Goal: Task Accomplishment & Management: Manage account settings

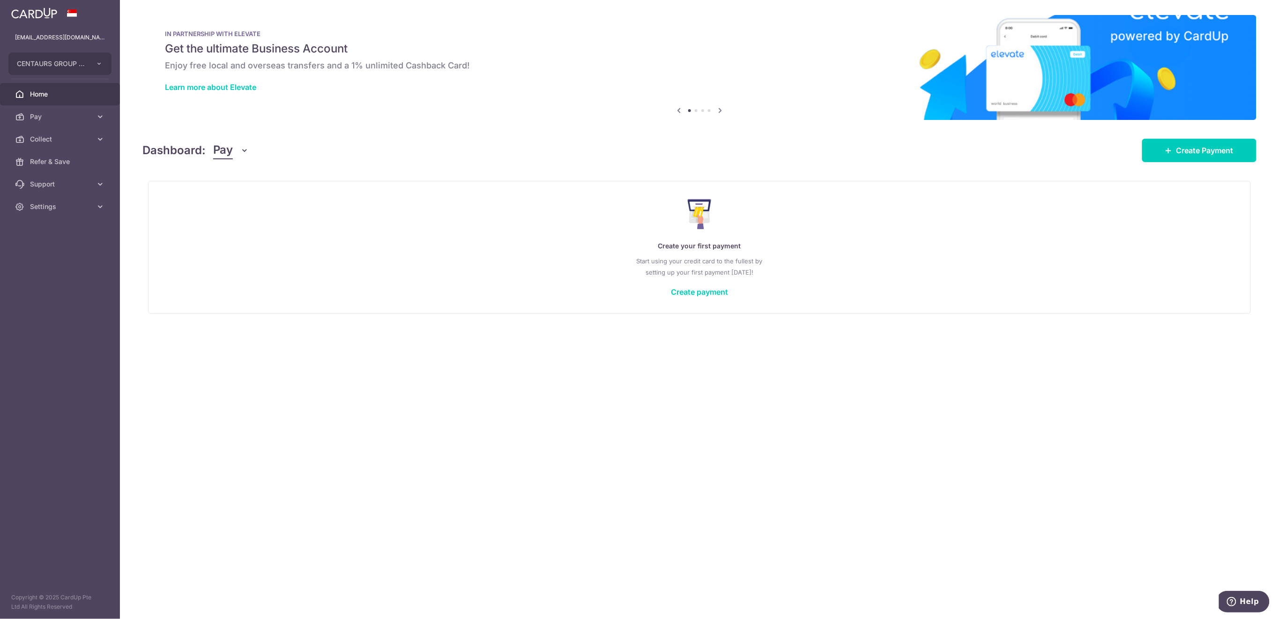
click at [57, 134] on span "Collect" at bounding box center [61, 138] width 62 height 9
click at [64, 206] on span "Payment Requests" at bounding box center [61, 206] width 62 height 9
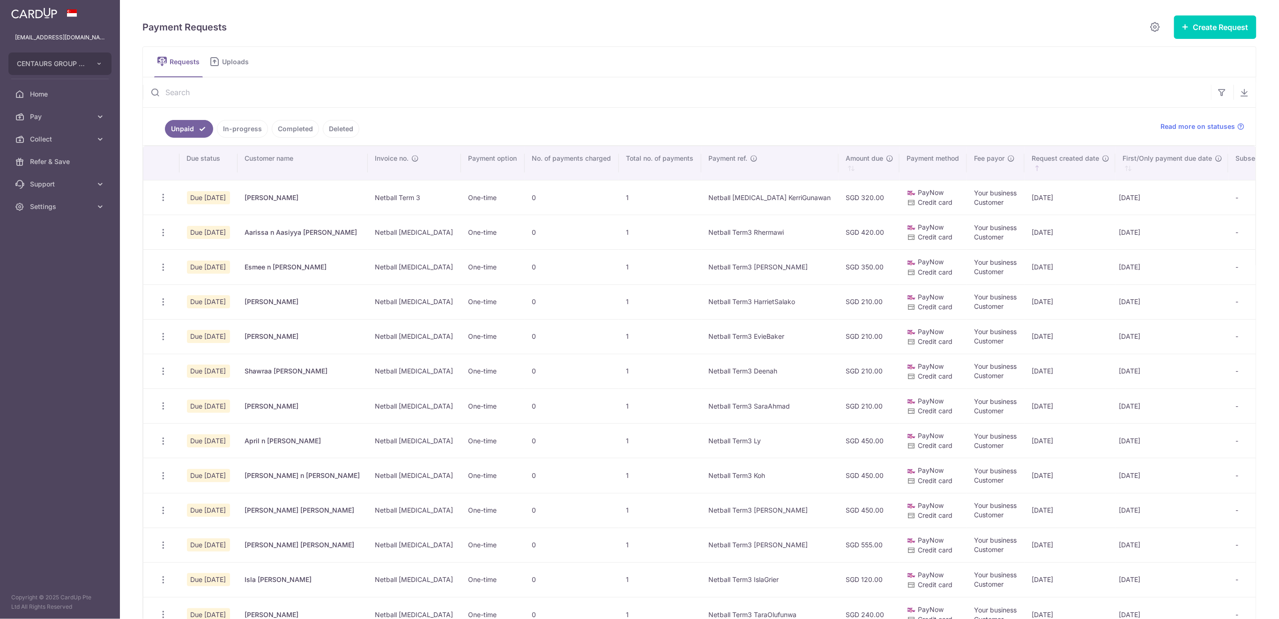
click at [383, 92] on input "text" at bounding box center [677, 92] width 1068 height 30
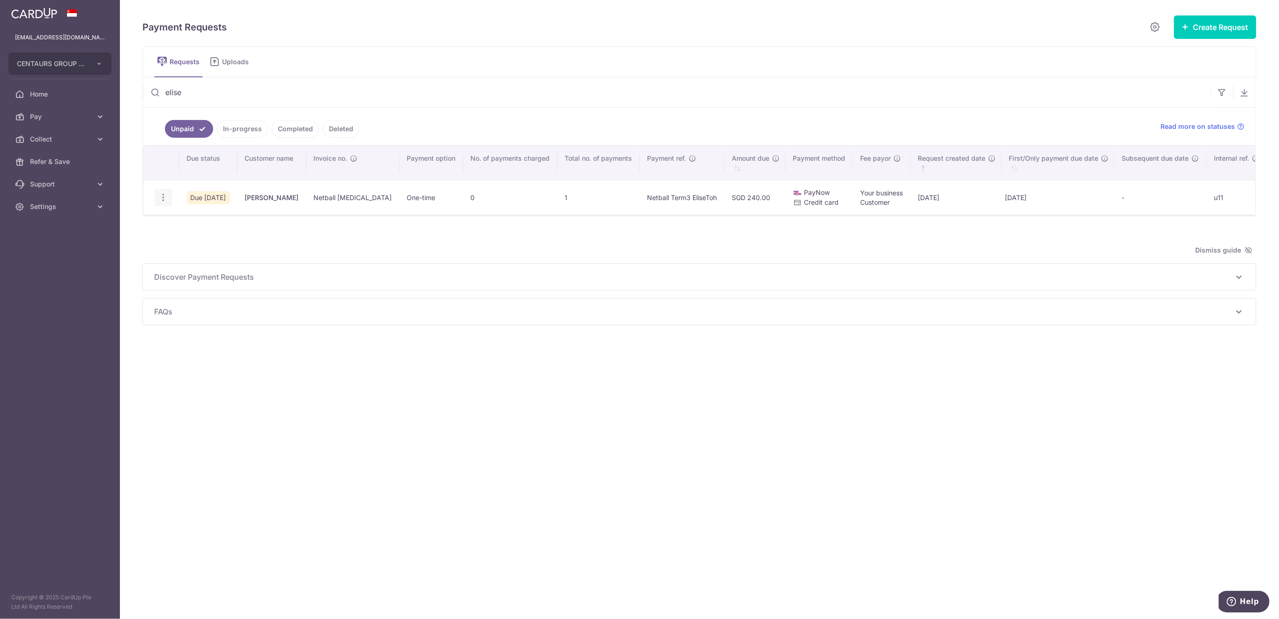
type input "elise"
click at [163, 195] on icon "button" at bounding box center [163, 198] width 10 height 10
click at [192, 245] on span "Delete Request" at bounding box center [210, 245] width 59 height 11
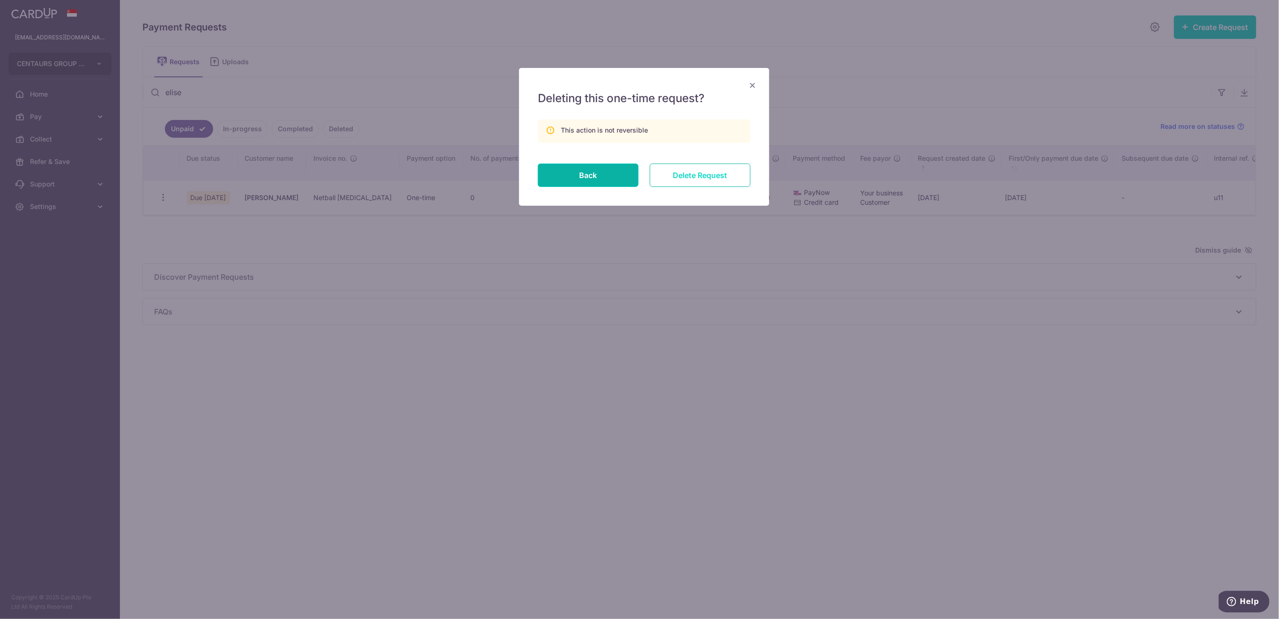
click at [692, 171] on input "Delete Request" at bounding box center [700, 175] width 101 height 23
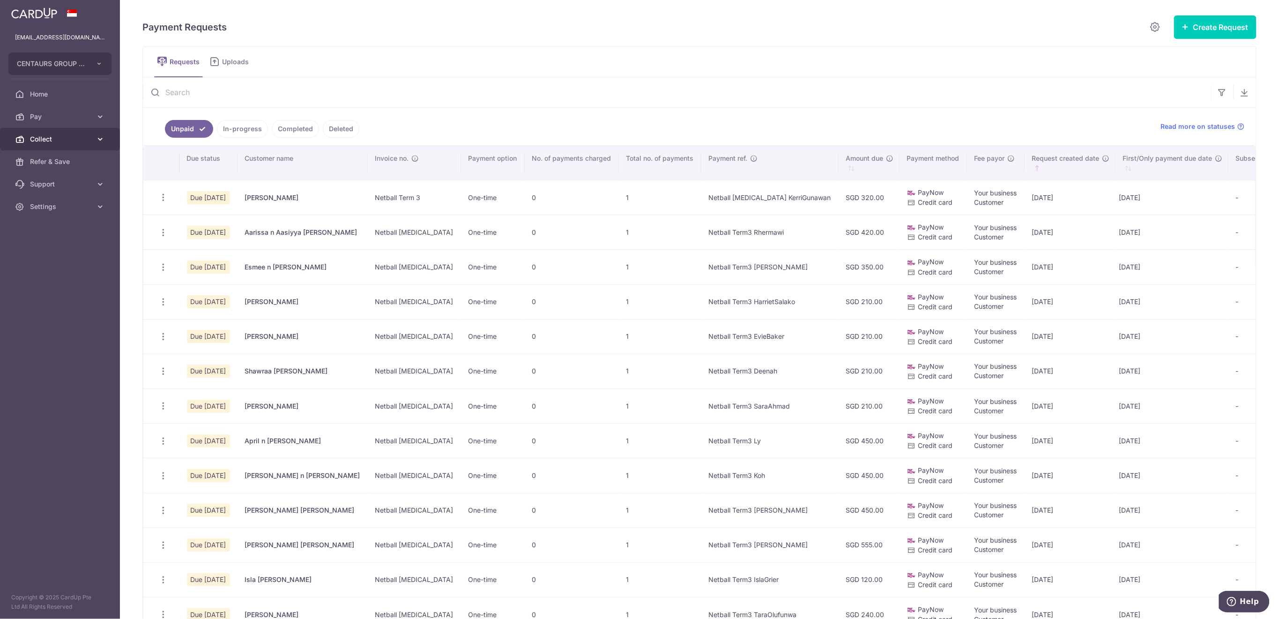
click at [41, 135] on span "Collect" at bounding box center [61, 138] width 62 height 9
click at [57, 157] on span "Dashboard" at bounding box center [61, 161] width 62 height 9
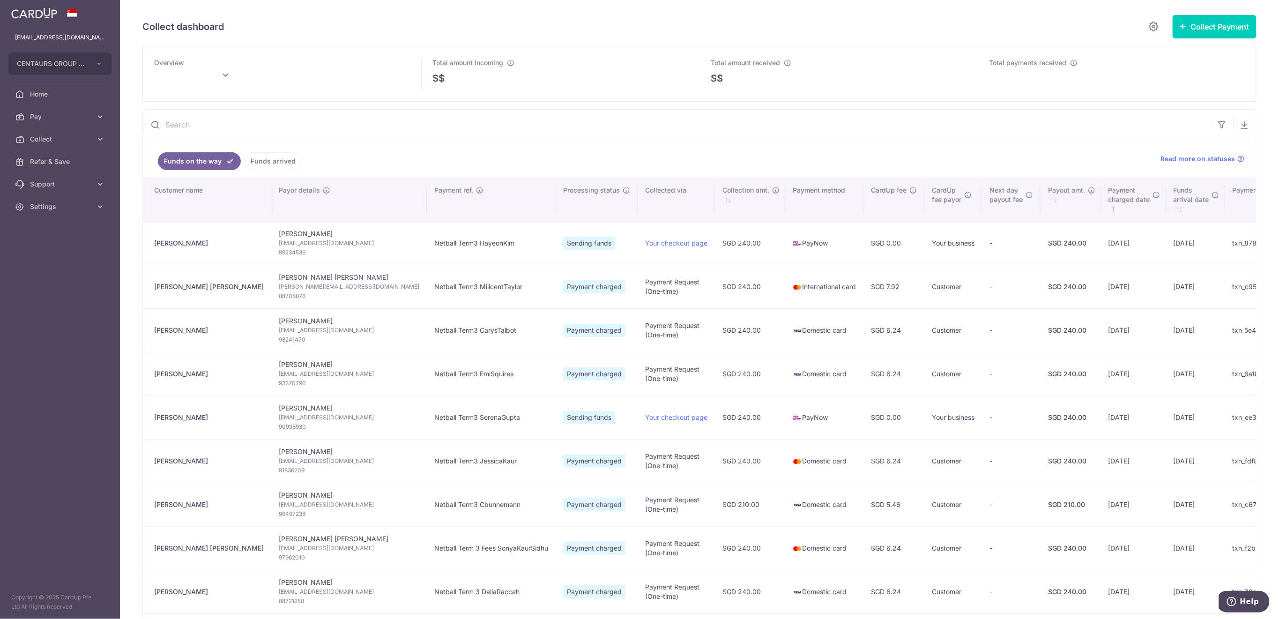
type input "August 2025"
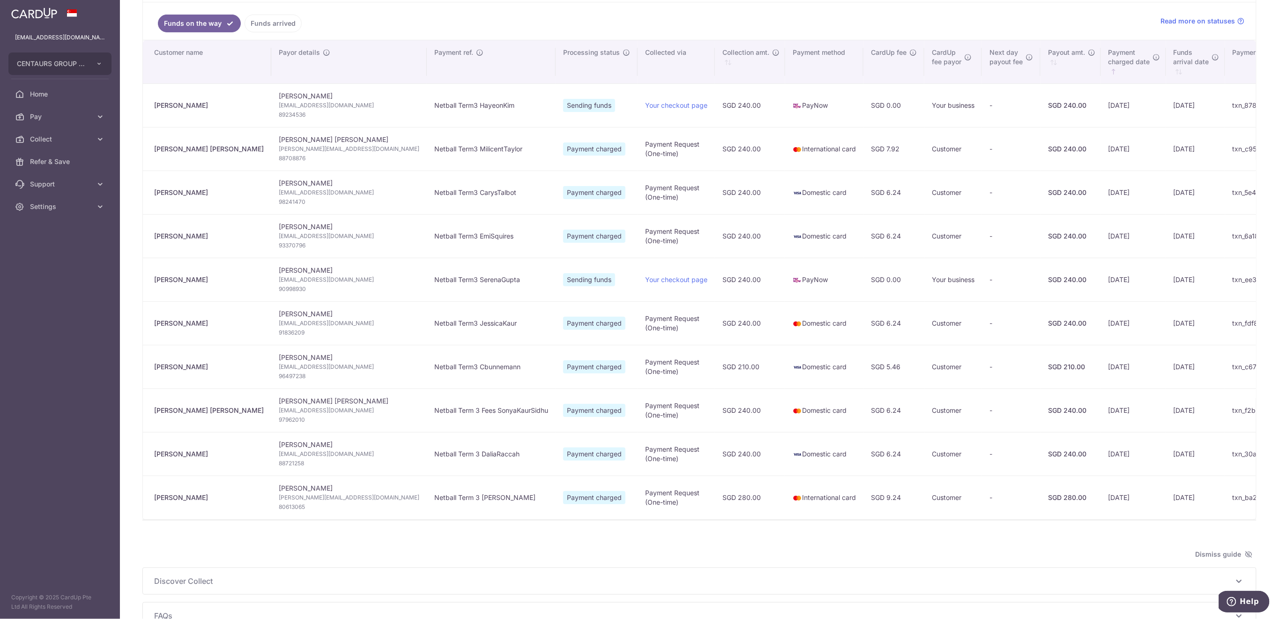
scroll to position [19, 0]
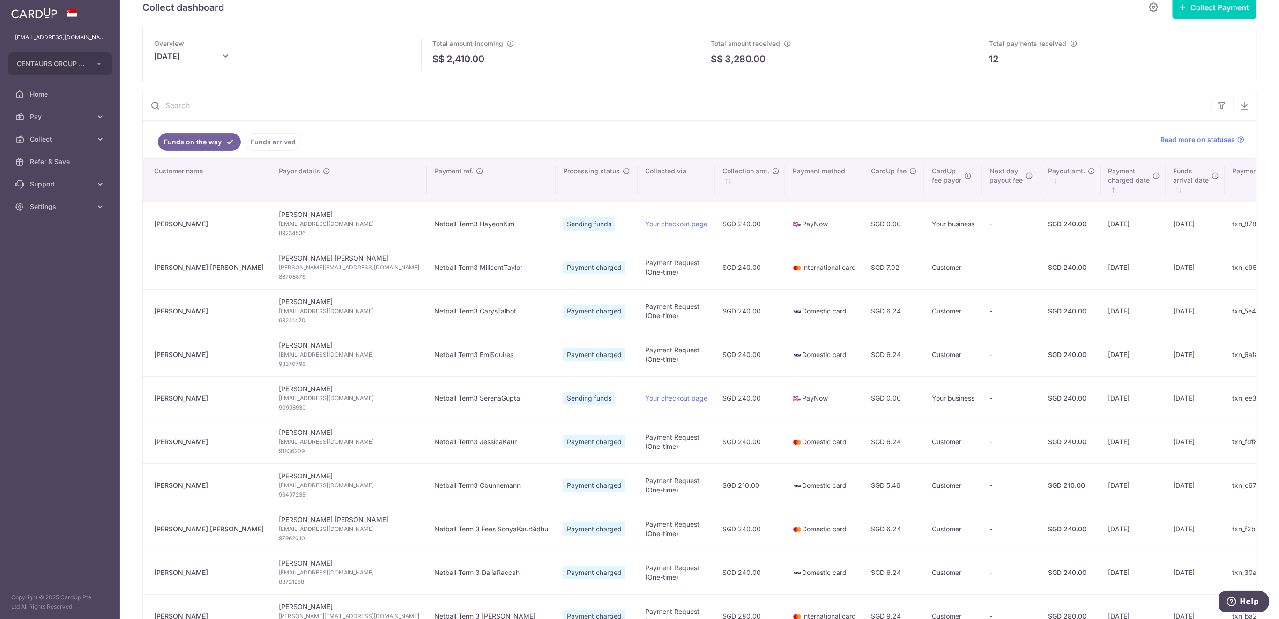
click at [274, 147] on link "Funds arrived" at bounding box center [273, 142] width 57 height 18
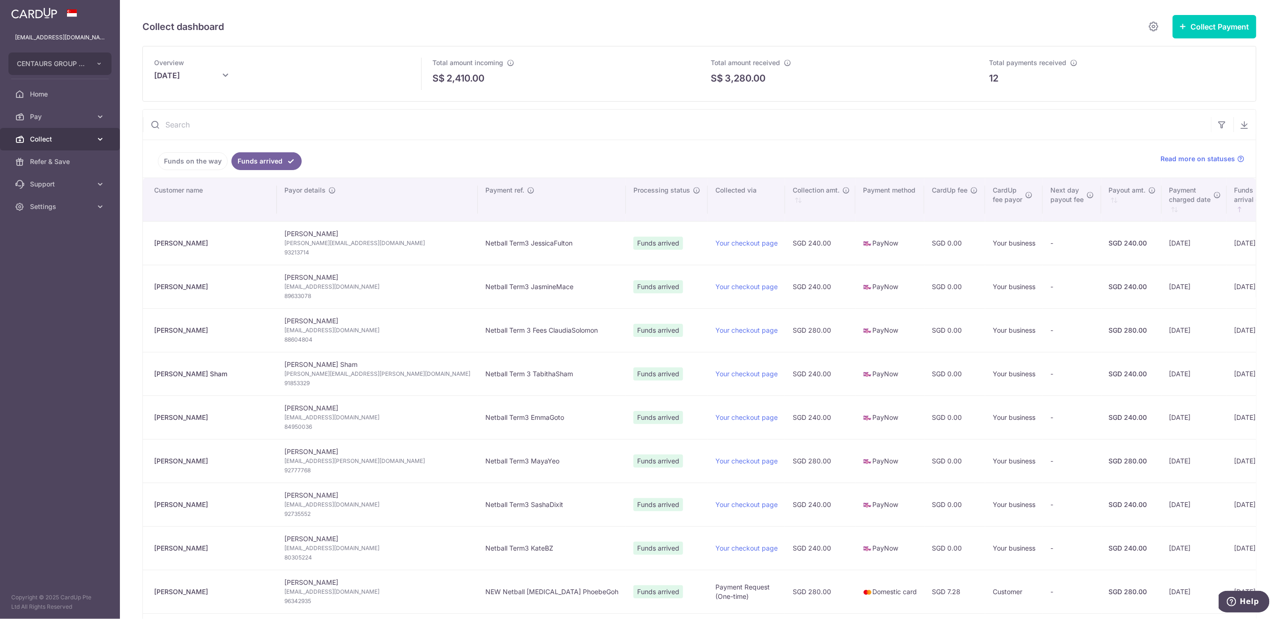
click at [58, 140] on span "Collect" at bounding box center [61, 138] width 62 height 9
click at [61, 207] on span "Payment Requests" at bounding box center [61, 206] width 62 height 9
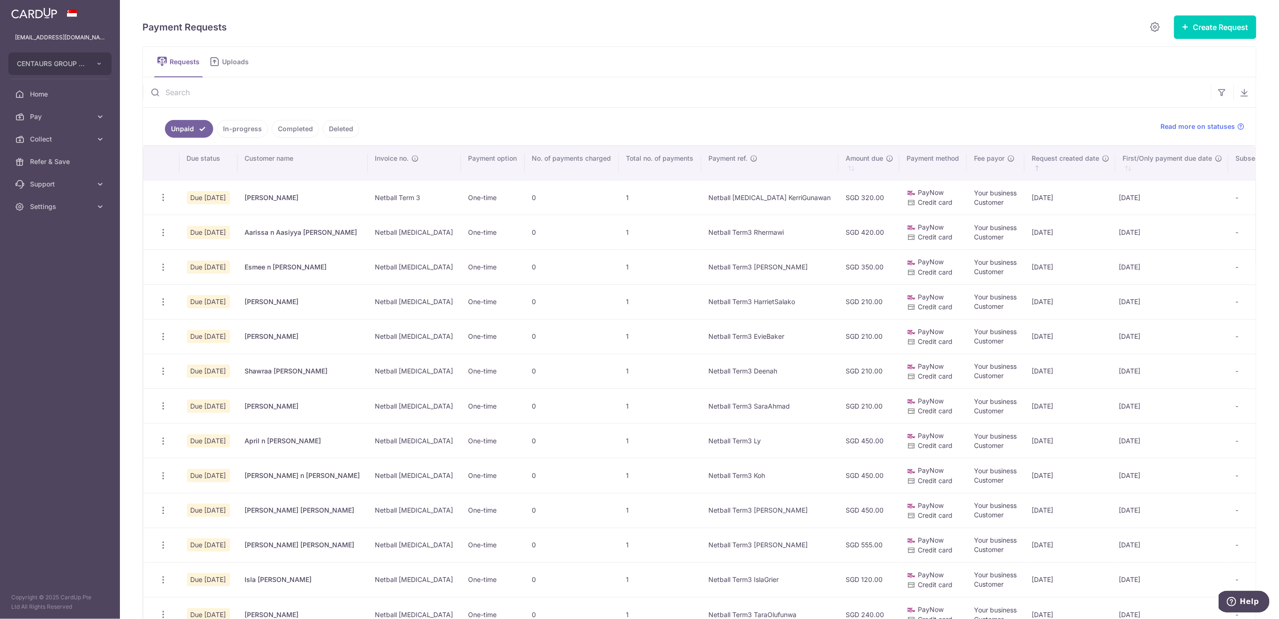
click at [204, 89] on input "text" at bounding box center [677, 92] width 1068 height 30
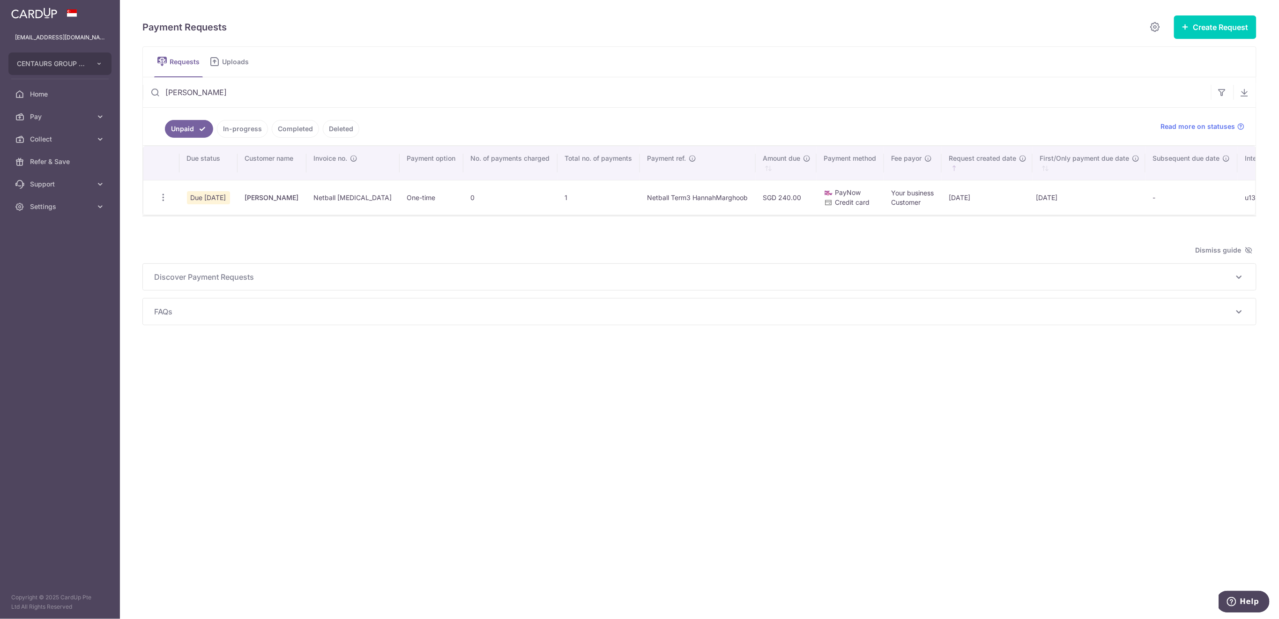
type input "hannah"
click at [167, 199] on icon "button" at bounding box center [163, 198] width 10 height 10
click at [161, 194] on icon "button" at bounding box center [163, 198] width 10 height 10
click at [161, 196] on icon "button" at bounding box center [163, 198] width 10 height 10
click at [207, 222] on span "Update Request" at bounding box center [210, 223] width 59 height 11
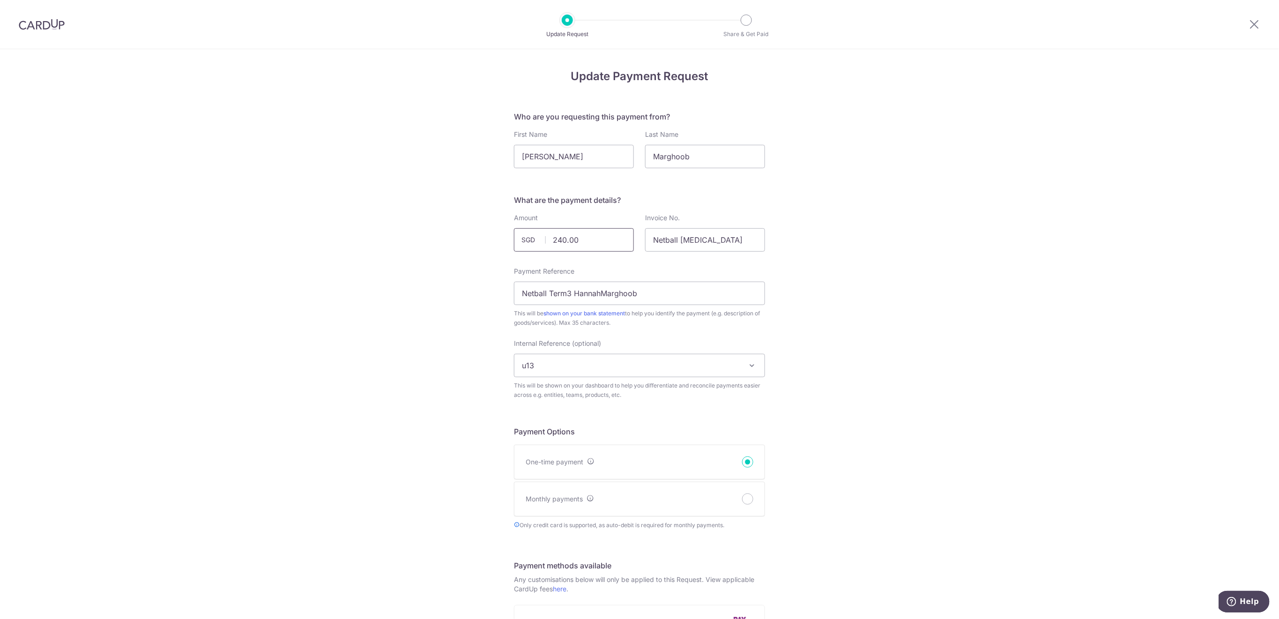
drag, startPoint x: 588, startPoint y: 238, endPoint x: 533, endPoint y: 241, distance: 55.3
click at [533, 241] on div "240.00 SGD" at bounding box center [574, 239] width 120 height 23
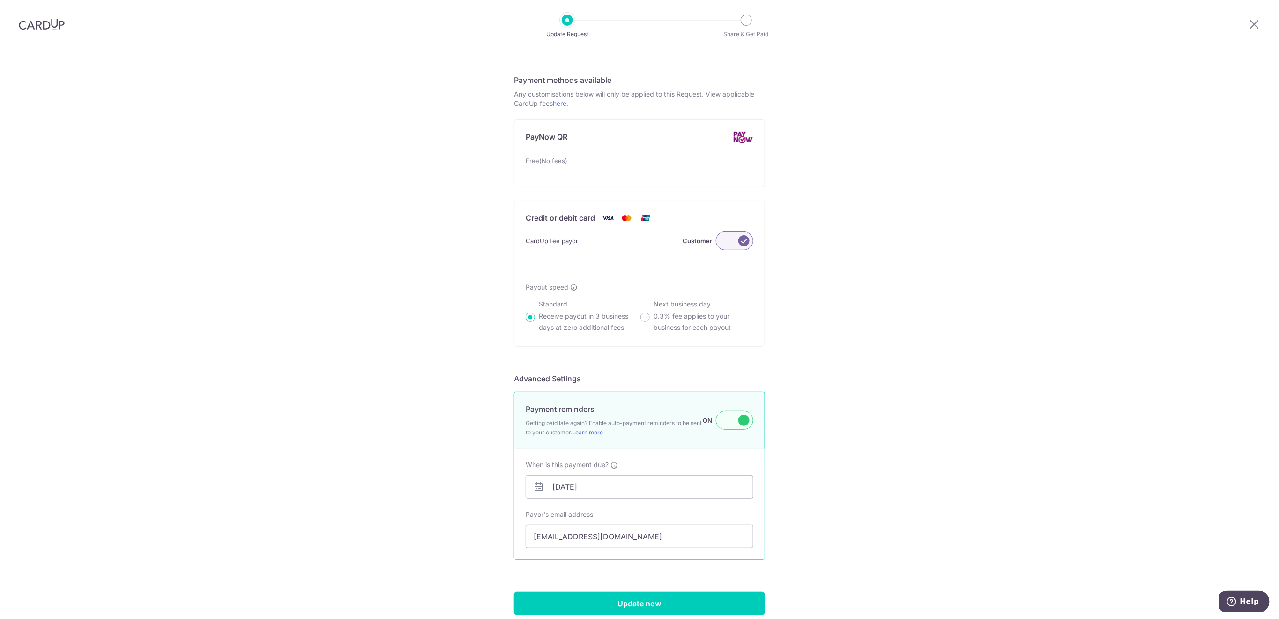
scroll to position [499, 0]
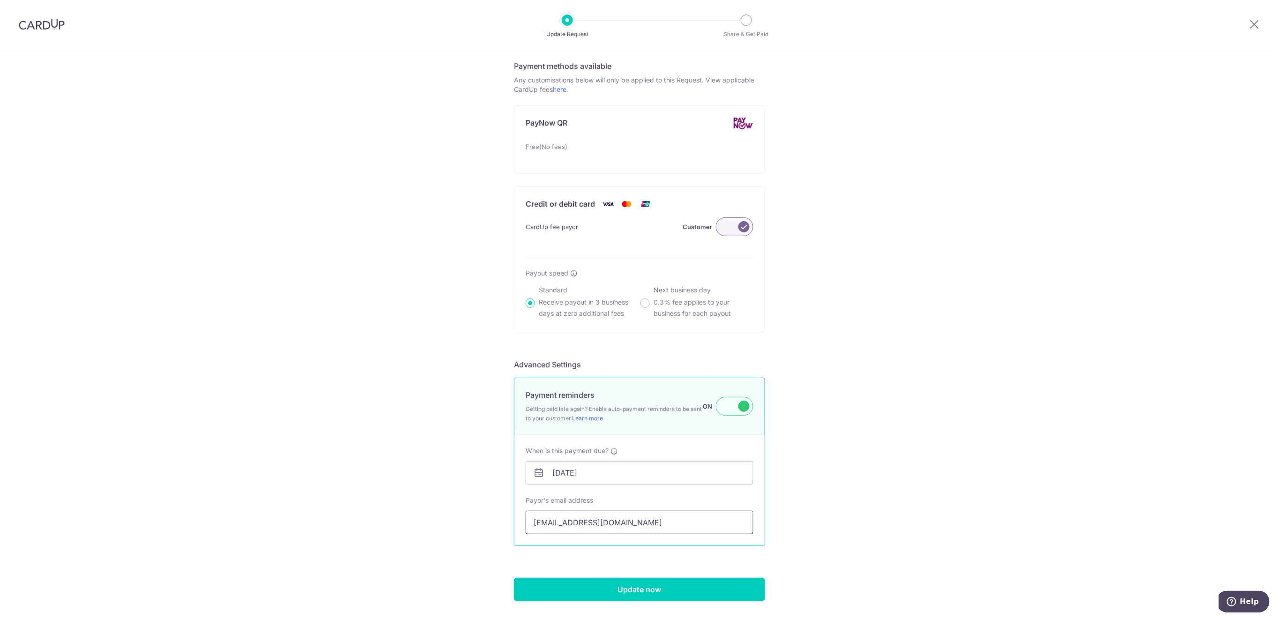
type input "200.00"
drag, startPoint x: 626, startPoint y: 524, endPoint x: 498, endPoint y: 518, distance: 127.6
click at [498, 518] on div "Update Payment Request Who are you requesting this payment from? First Name Han…" at bounding box center [639, 103] width 1279 height 1107
click at [607, 582] on input "Update now" at bounding box center [639, 589] width 251 height 23
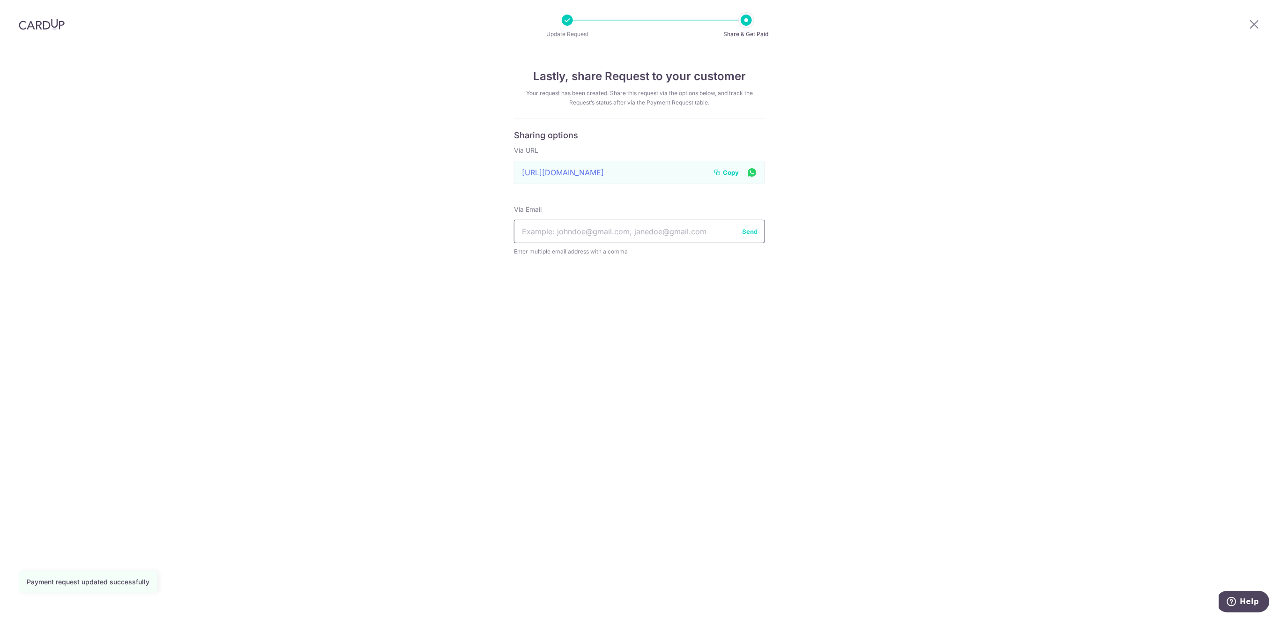
click at [661, 230] on input "text" at bounding box center [639, 231] width 251 height 23
paste input "mmgirones@gmail.com"
type input "mmgirones@gmail.com"
click at [752, 232] on button "Send" at bounding box center [749, 231] width 15 height 9
click at [730, 175] on span "Copy" at bounding box center [731, 172] width 16 height 9
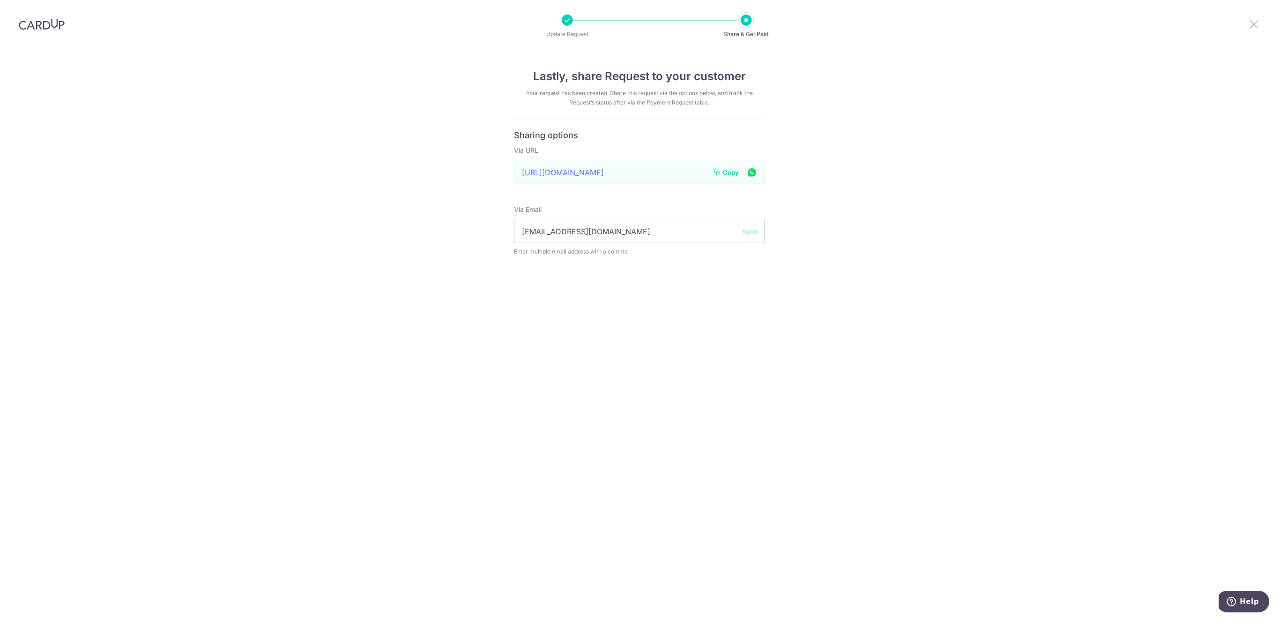
click at [1254, 24] on icon at bounding box center [1254, 24] width 11 height 12
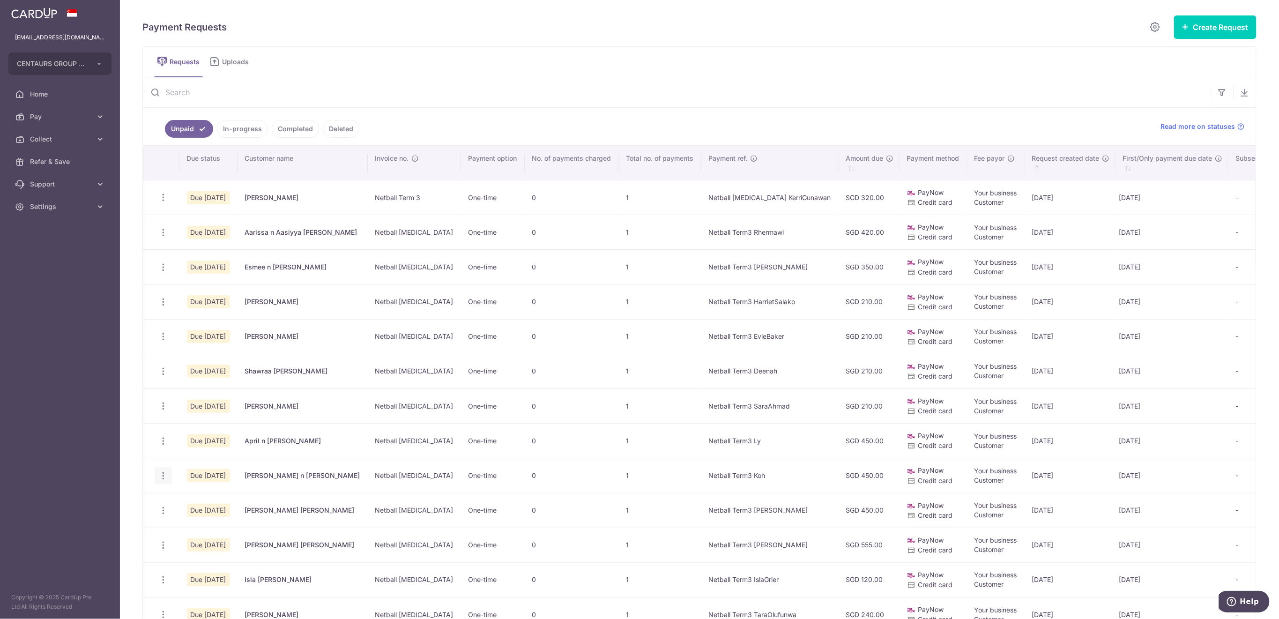
click at [160, 202] on icon "button" at bounding box center [163, 198] width 10 height 10
click at [195, 500] on span "Update Request" at bounding box center [210, 501] width 59 height 11
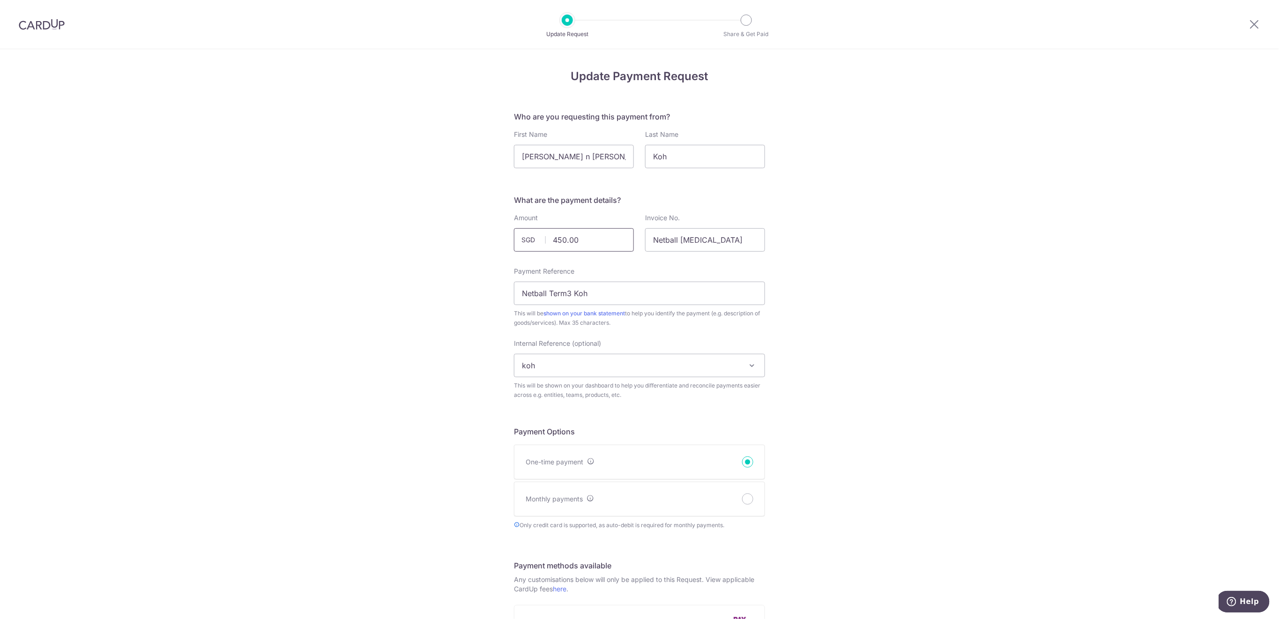
drag, startPoint x: 590, startPoint y: 238, endPoint x: 531, endPoint y: 244, distance: 59.3
click at [531, 244] on div "450.00 SGD" at bounding box center [574, 239] width 120 height 23
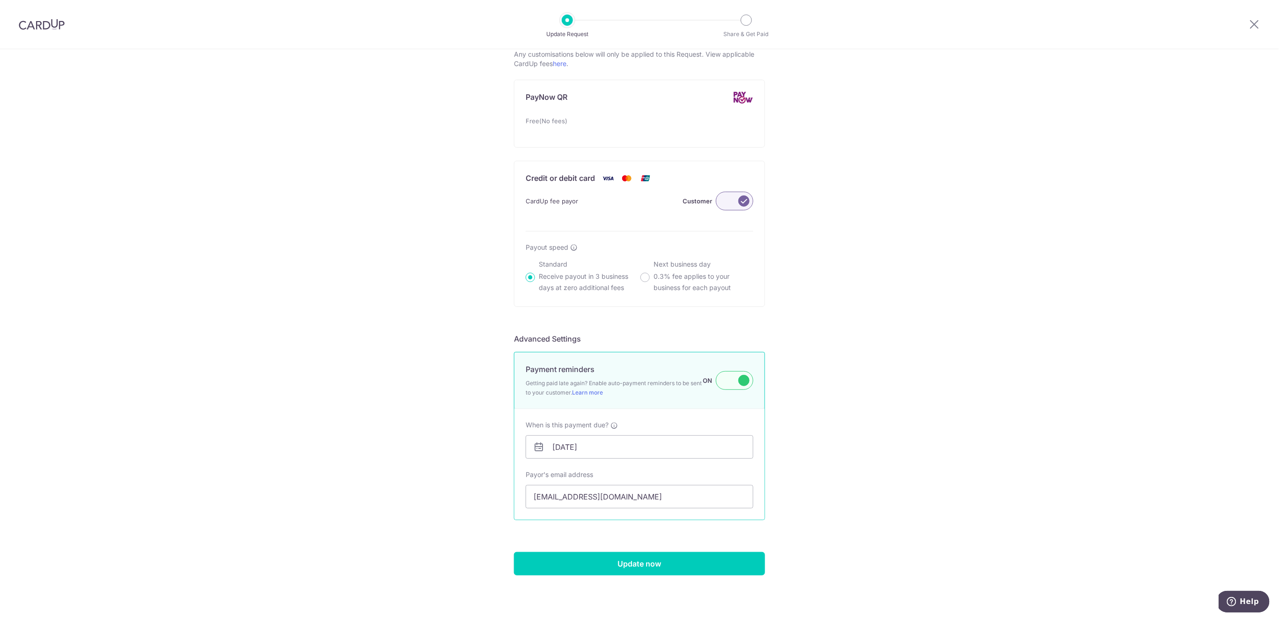
scroll to position [536, 0]
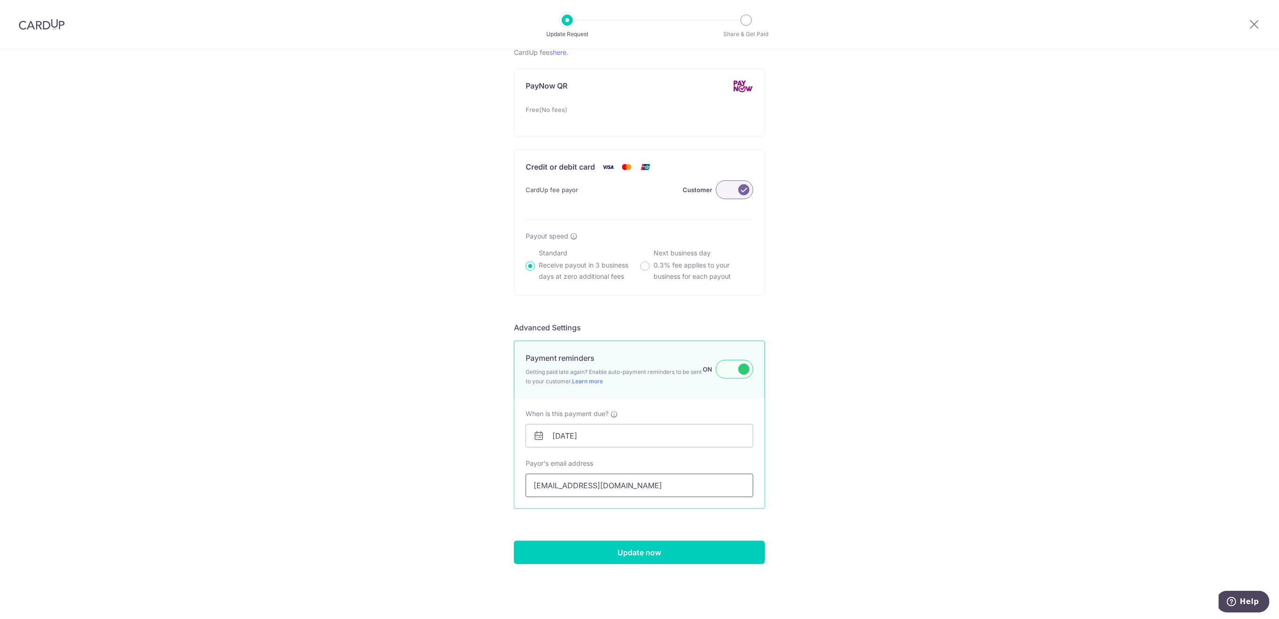
type input "290.00"
drag, startPoint x: 638, startPoint y: 485, endPoint x: 498, endPoint y: 484, distance: 140.1
click at [498, 484] on div "Update Payment Request Who are you requesting this payment from? First Name Isa…" at bounding box center [639, 66] width 1279 height 1107
click at [627, 557] on input "Update now" at bounding box center [639, 552] width 251 height 23
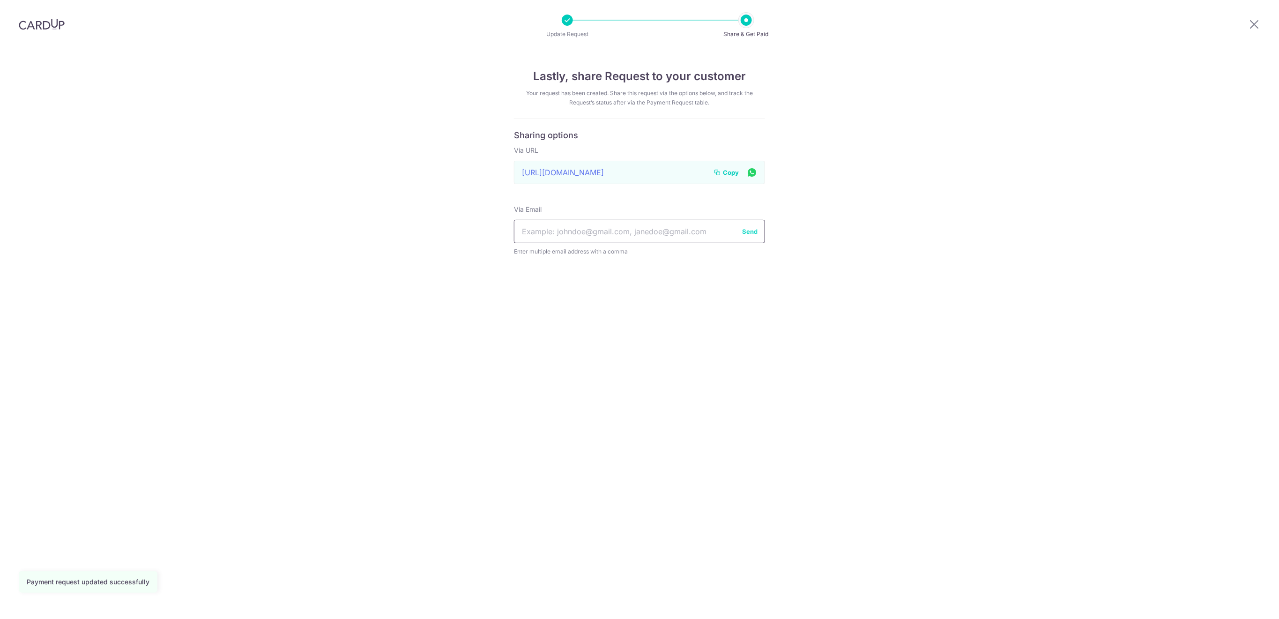
click at [627, 229] on input "text" at bounding box center [639, 231] width 251 height 23
paste input "[EMAIL_ADDRESS][DOMAIN_NAME]"
type input "[EMAIL_ADDRESS][DOMAIN_NAME]"
click at [749, 233] on button "Send" at bounding box center [749, 231] width 15 height 9
click at [732, 175] on span "Copy" at bounding box center [731, 172] width 16 height 9
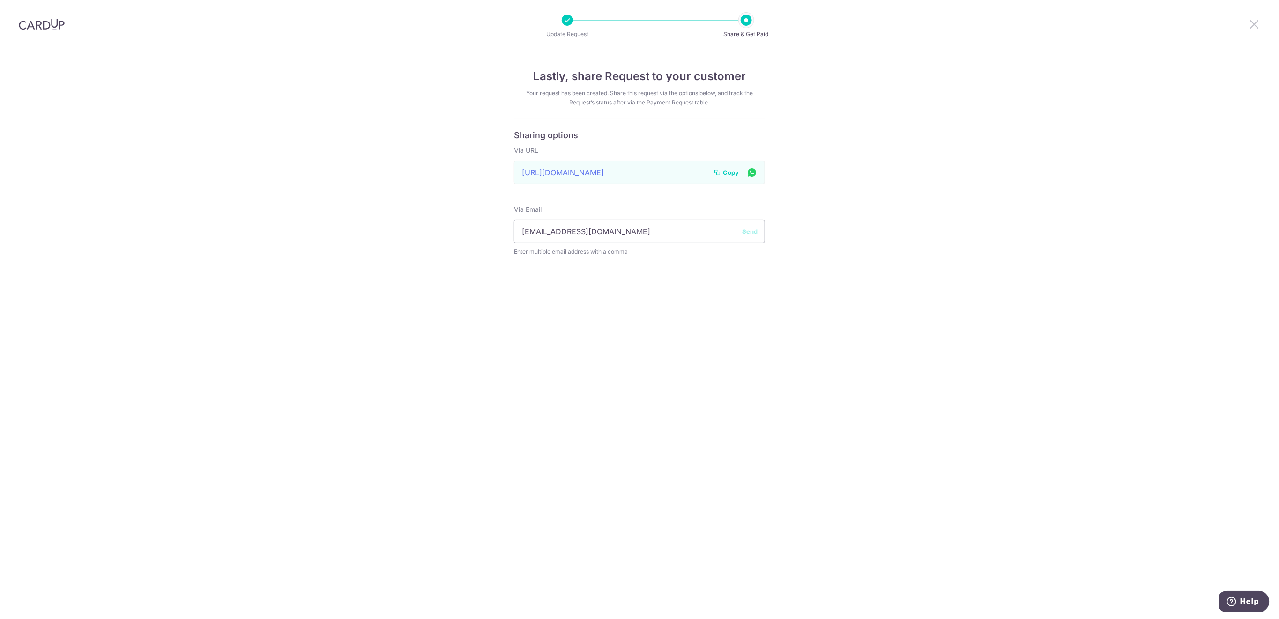
click at [1250, 27] on icon at bounding box center [1254, 24] width 11 height 12
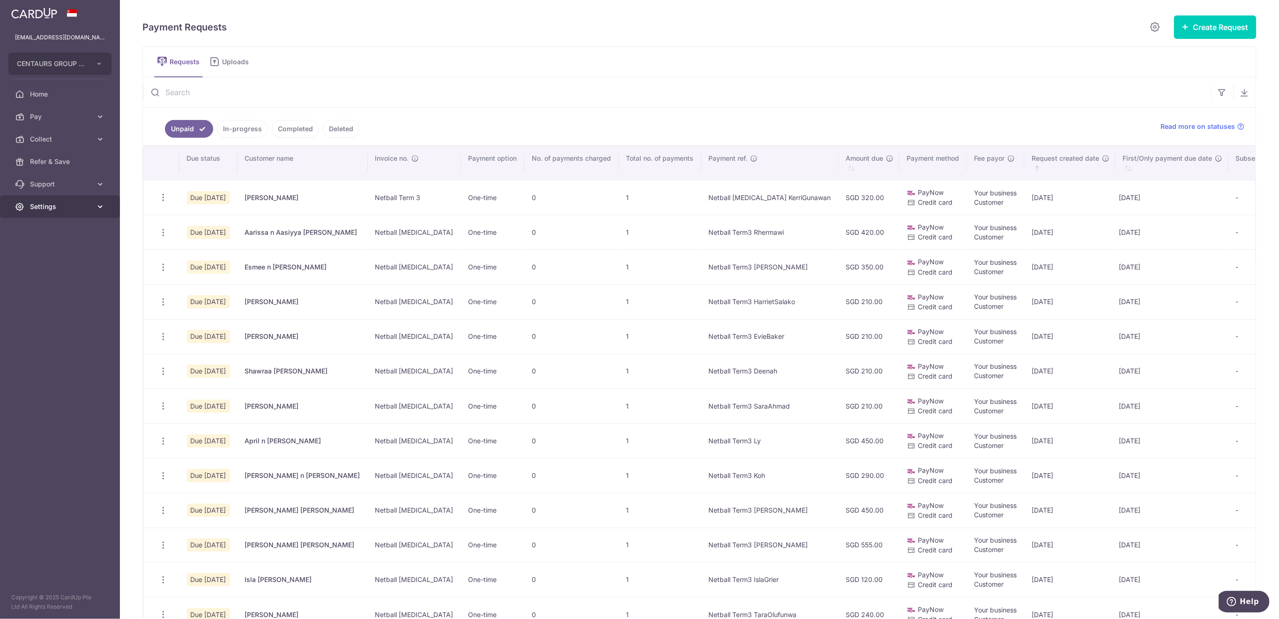
click at [46, 212] on link "Settings" at bounding box center [60, 206] width 120 height 22
click at [204, 89] on input "text" at bounding box center [677, 92] width 1068 height 30
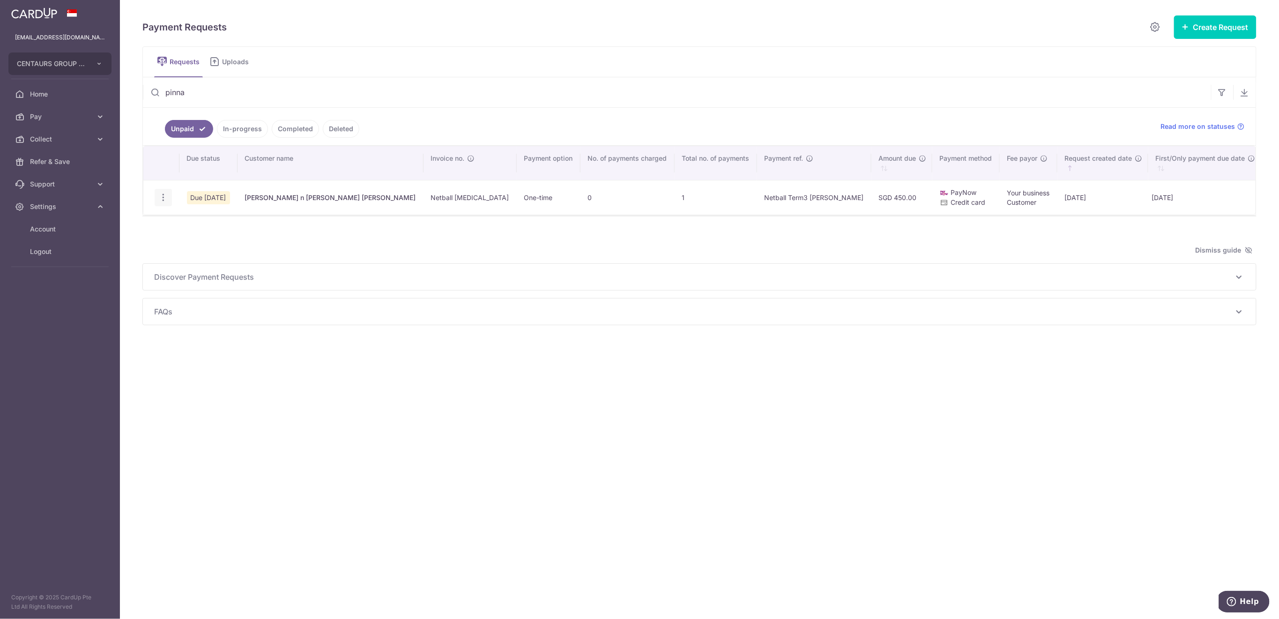
type input "pinna"
click at [164, 196] on icon "button" at bounding box center [163, 198] width 10 height 10
click at [162, 194] on icon "button" at bounding box center [163, 198] width 10 height 10
click at [163, 198] on icon "button" at bounding box center [163, 198] width 10 height 10
click at [167, 197] on icon "button" at bounding box center [163, 198] width 10 height 10
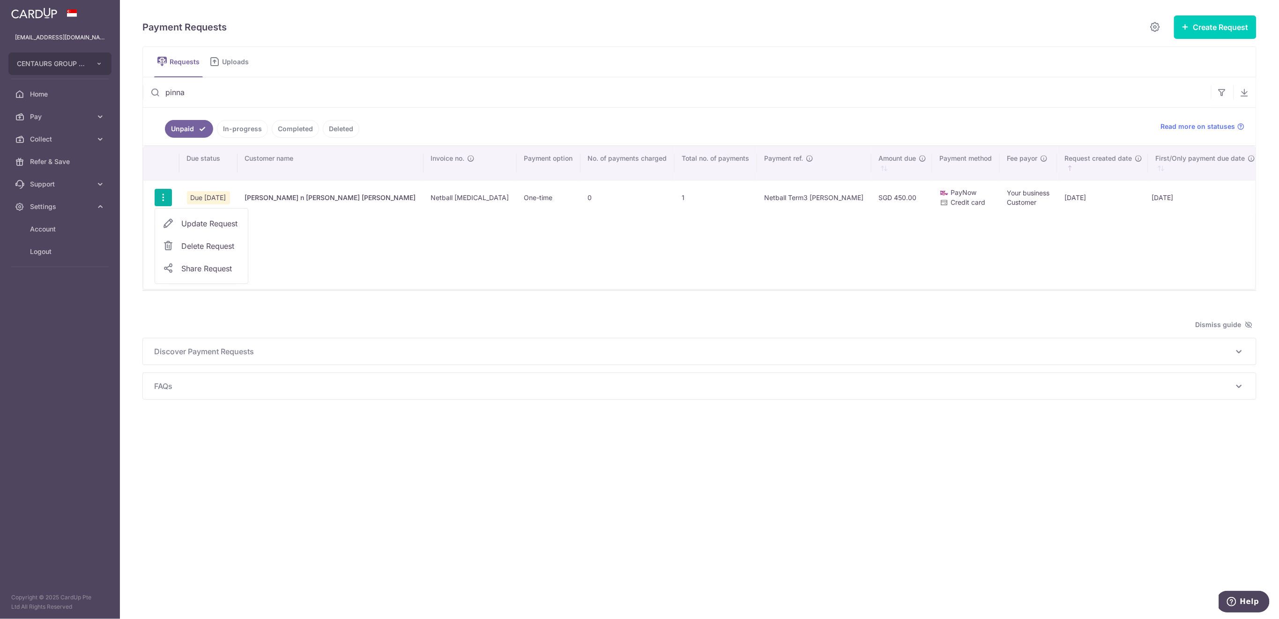
click at [197, 243] on span "Delete Request" at bounding box center [210, 245] width 59 height 11
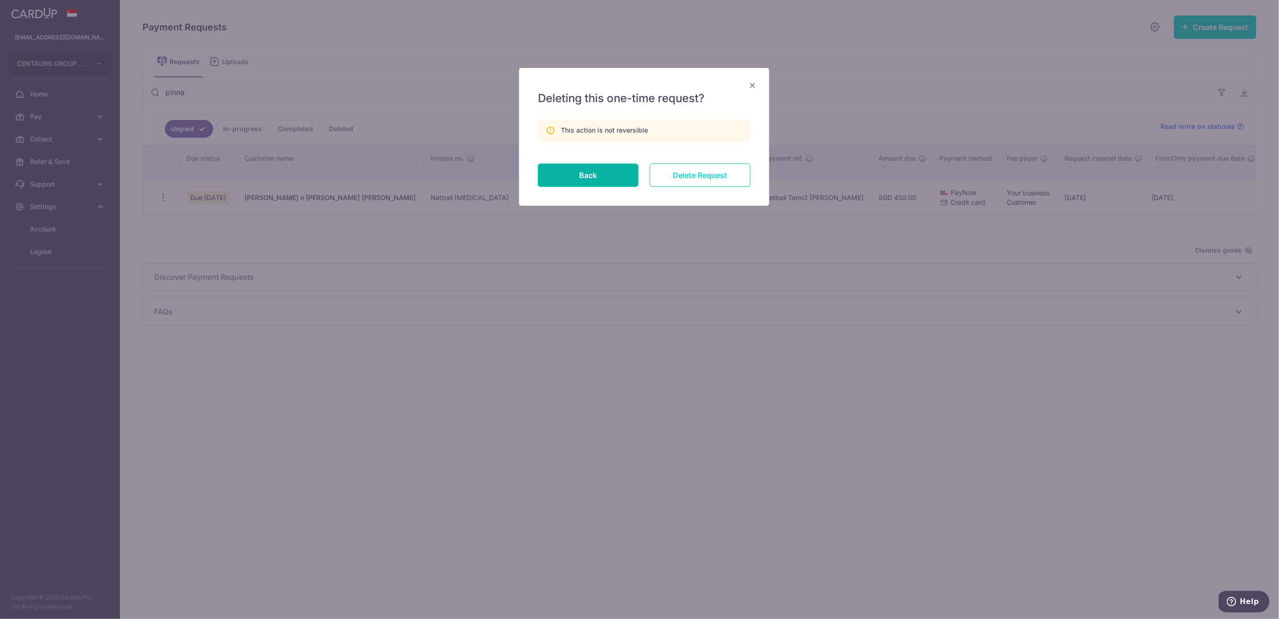
click at [702, 179] on input "Delete Request" at bounding box center [700, 175] width 101 height 23
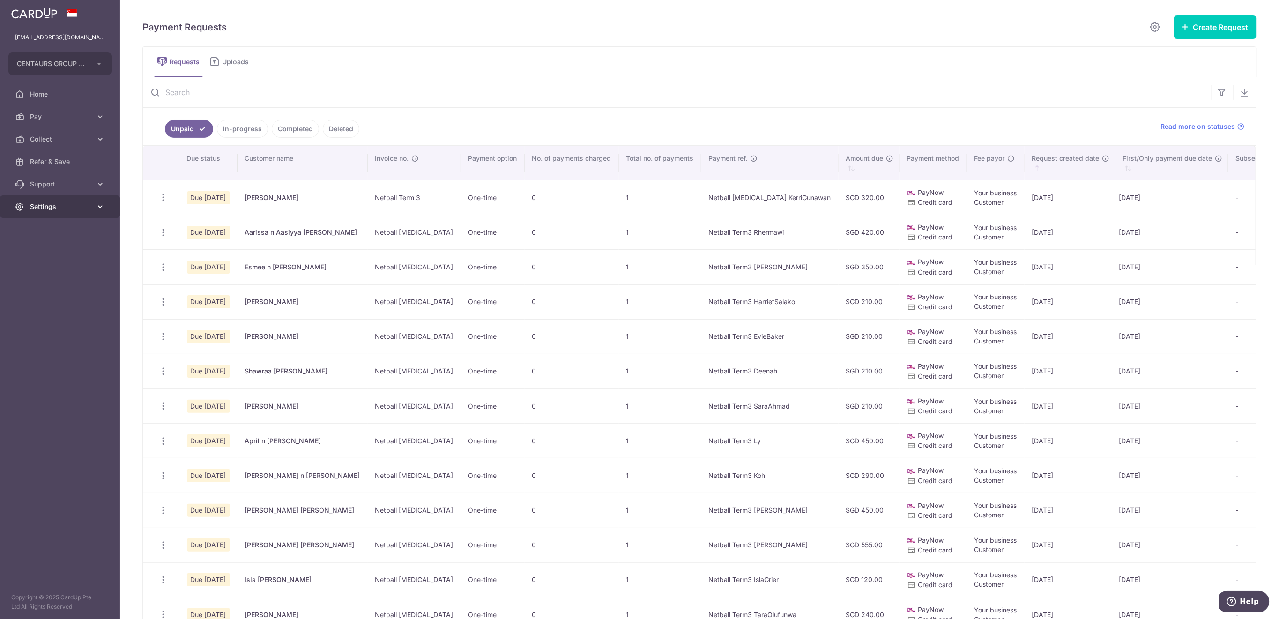
click at [50, 212] on link "Settings" at bounding box center [60, 206] width 120 height 22
click at [61, 253] on span "Logout" at bounding box center [61, 251] width 62 height 9
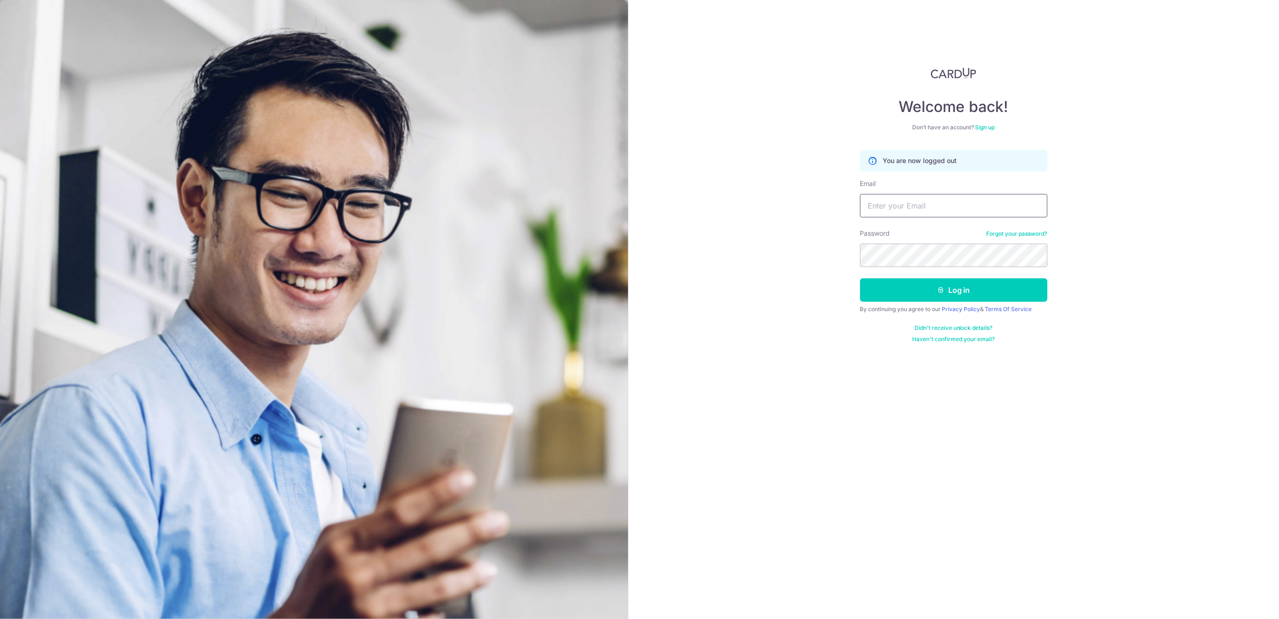
click at [932, 206] on input "Email" at bounding box center [953, 205] width 187 height 23
type input "[EMAIL_ADDRESS][DOMAIN_NAME]"
click at [942, 295] on button "Log in" at bounding box center [953, 289] width 187 height 23
